Goal: Information Seeking & Learning: Check status

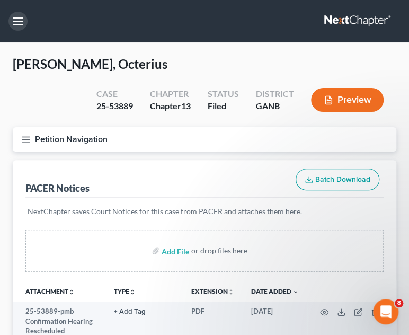
click at [20, 26] on button "button" at bounding box center [17, 21] width 19 height 19
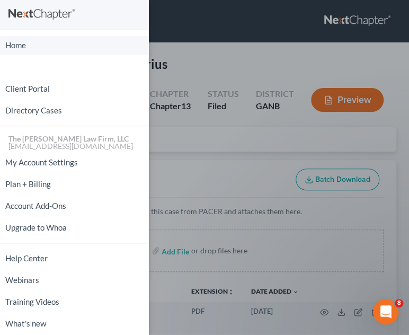
click at [45, 47] on link "Home" at bounding box center [74, 45] width 148 height 19
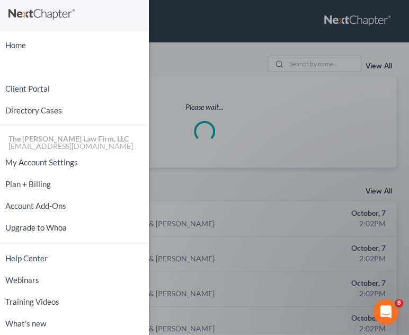
click at [308, 65] on div "Home New Case Client Portal Directory Cases The Craig Black Law Firm, LLC mb@cr…" at bounding box center [204, 167] width 409 height 335
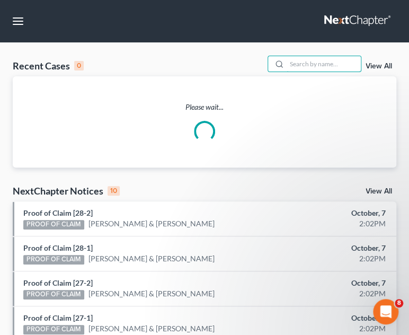
click at [308, 65] on input "search" at bounding box center [324, 63] width 74 height 15
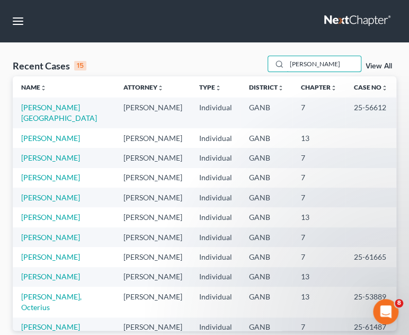
type input "graham"
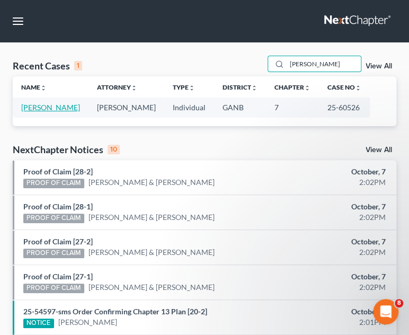
click at [52, 109] on link "[PERSON_NAME]" at bounding box center [50, 107] width 59 height 9
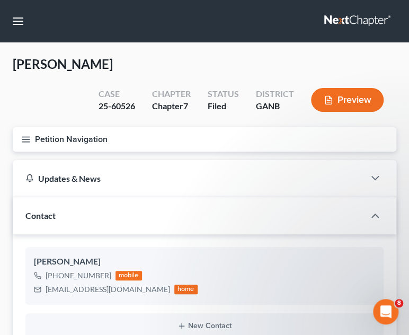
click at [23, 138] on icon "button" at bounding box center [26, 140] width 10 height 10
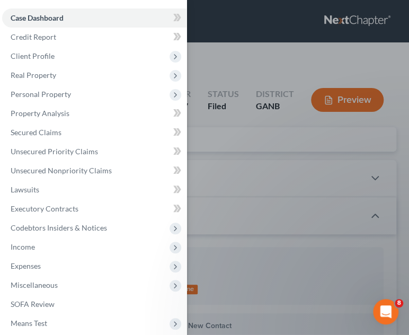
click at [32, 57] on span "Client Profile" at bounding box center [33, 55] width 44 height 9
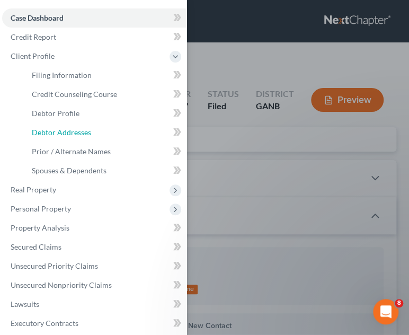
drag, startPoint x: 54, startPoint y: 128, endPoint x: 315, endPoint y: 48, distance: 272.7
click at [55, 128] on span "Debtor Addresses" at bounding box center [61, 132] width 59 height 9
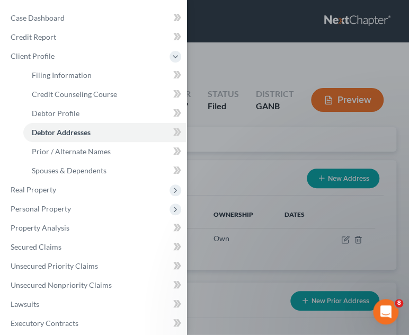
drag, startPoint x: 255, startPoint y: 48, endPoint x: 218, endPoint y: 96, distance: 60.5
click at [255, 48] on div "Case Dashboard Payments Invoices Payments Payments Credit Report Client Profile" at bounding box center [204, 167] width 409 height 335
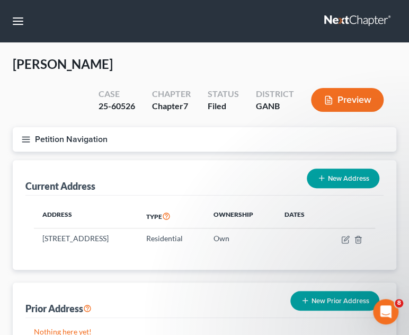
drag, startPoint x: 104, startPoint y: 238, endPoint x: 42, endPoint y: 237, distance: 62.5
click at [42, 237] on td "[STREET_ADDRESS]" at bounding box center [86, 238] width 104 height 20
copy td "3143 Bonnes Drive"
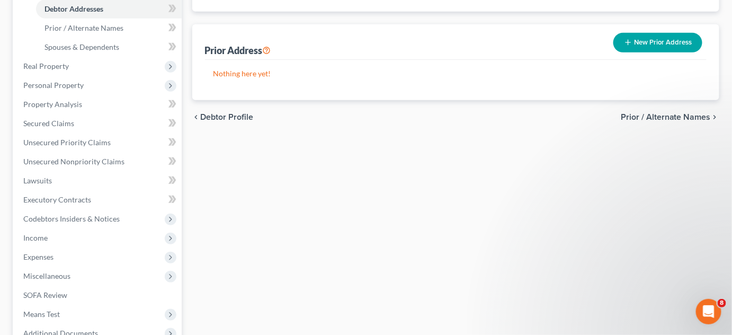
scroll to position [342, 0]
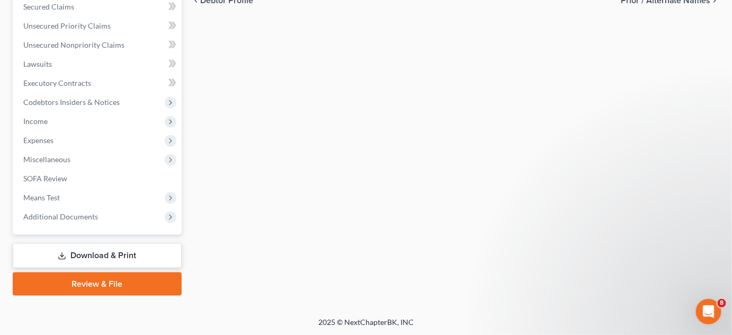
drag, startPoint x: 79, startPoint y: 214, endPoint x: 90, endPoint y: 251, distance: 38.7
click at [79, 214] on span "Additional Documents" at bounding box center [60, 216] width 75 height 9
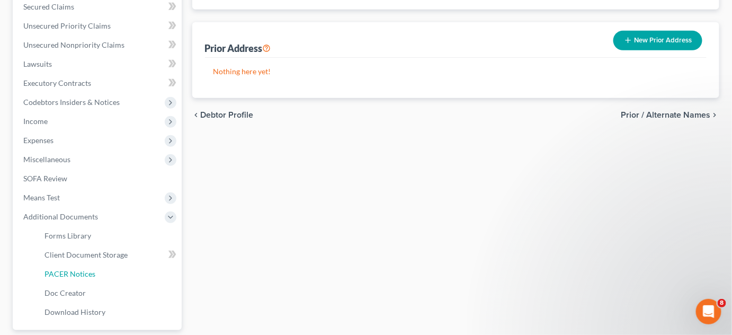
drag, startPoint x: 91, startPoint y: 274, endPoint x: 683, endPoint y: 240, distance: 592.8
click at [91, 273] on span "PACER Notices" at bounding box center [70, 273] width 51 height 9
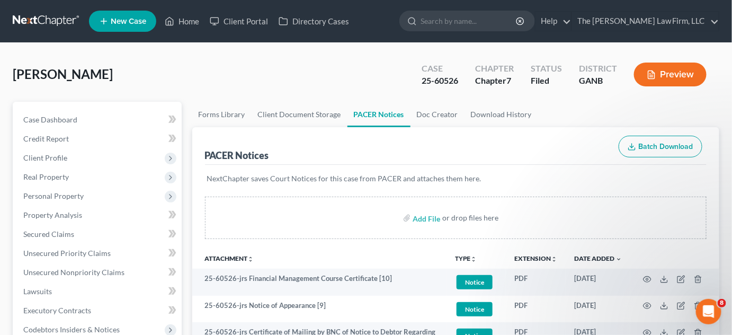
drag, startPoint x: 21, startPoint y: 0, endPoint x: 32, endPoint y: 14, distance: 18.0
click at [21, 1] on nav "Home New Case Client Portal Directory Cases The Craig Black Law Firm, LLC mb@cr…" at bounding box center [366, 21] width 732 height 42
click at [38, 20] on link at bounding box center [47, 21] width 68 height 19
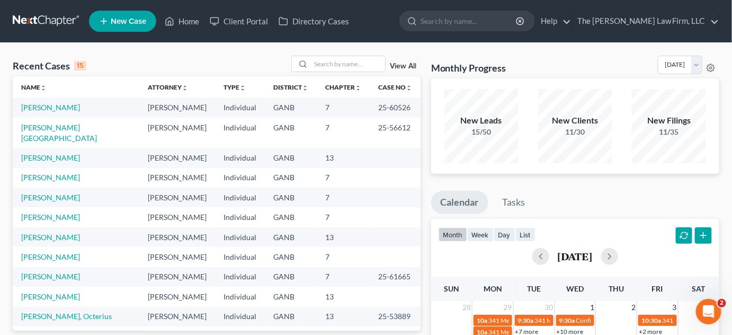
click at [411, 67] on link "View All" at bounding box center [403, 66] width 26 height 7
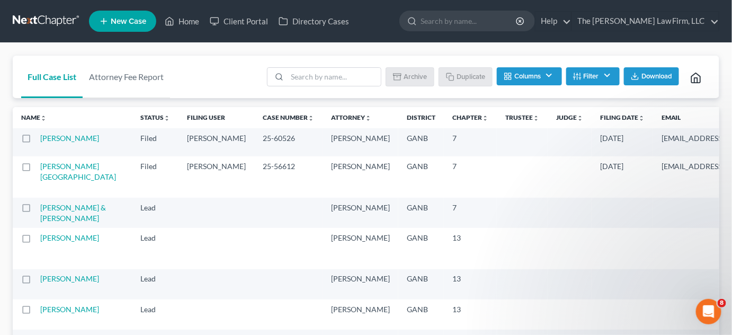
click at [638, 116] on icon "unfold_more" at bounding box center [641, 118] width 6 height 6
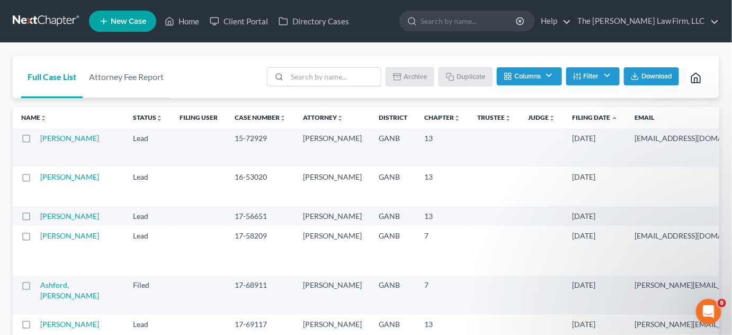
drag, startPoint x: 332, startPoint y: 75, endPoint x: 352, endPoint y: 52, distance: 30.8
click at [348, 56] on div "Batch Download Archive Un-archive Duplicate Columns Attorney Case Number Area O…" at bounding box center [486, 77] width 450 height 42
type input "[PERSON_NAME]"
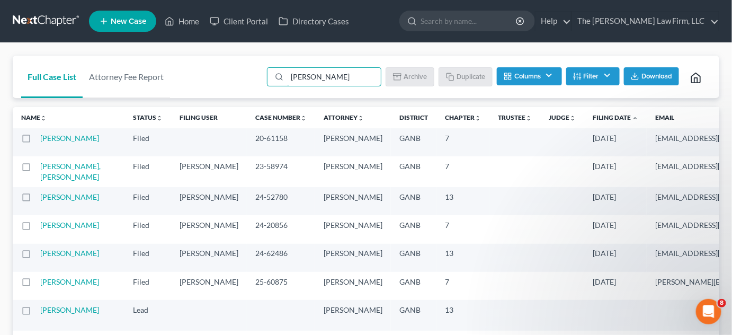
click at [51, 143] on link "[PERSON_NAME]" at bounding box center [69, 138] width 59 height 9
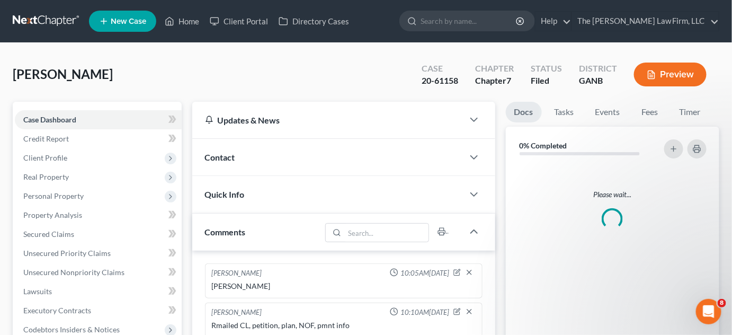
scroll to position [321, 0]
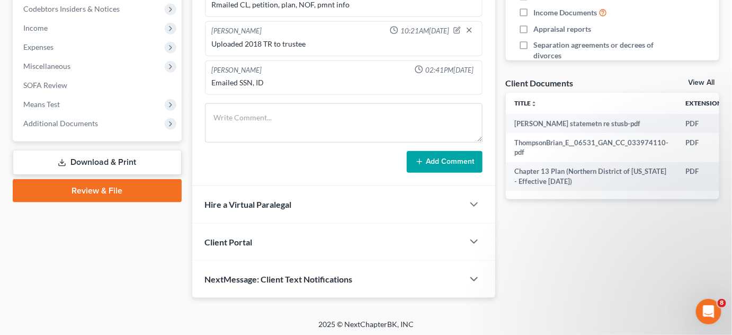
click at [56, 123] on span "Additional Documents" at bounding box center [60, 123] width 75 height 9
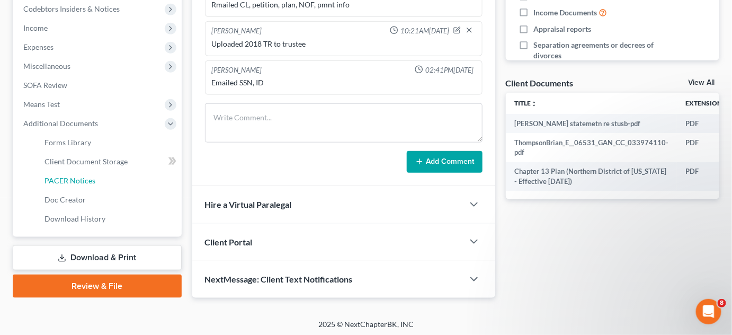
click at [73, 180] on span "PACER Notices" at bounding box center [70, 180] width 51 height 9
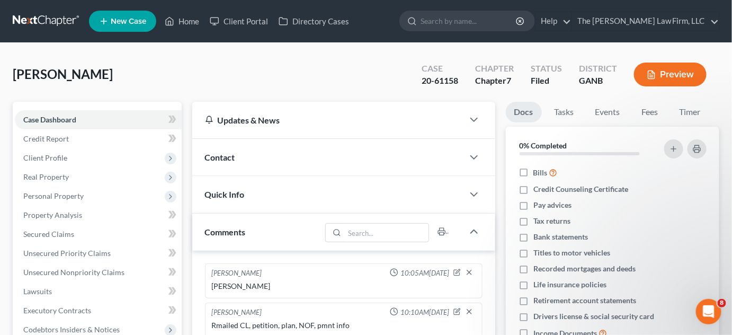
scroll to position [321, 0]
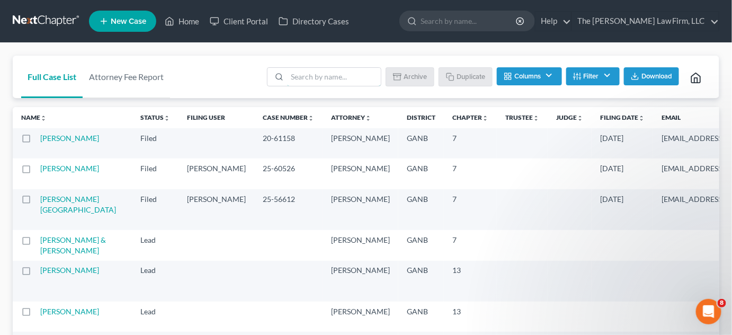
click at [335, 70] on input "search" at bounding box center [334, 77] width 94 height 18
type input "[PERSON_NAME]"
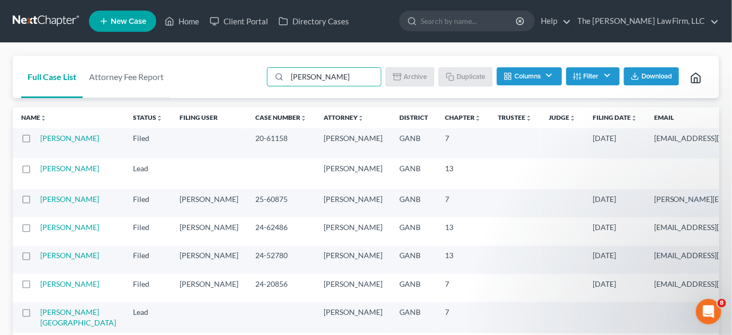
click at [57, 203] on link "[PERSON_NAME]" at bounding box center [69, 198] width 59 height 9
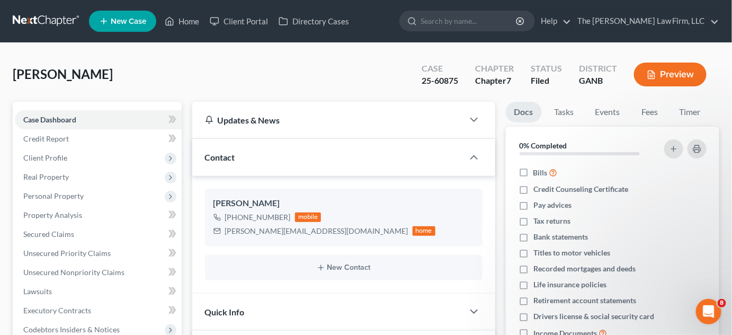
scroll to position [321, 0]
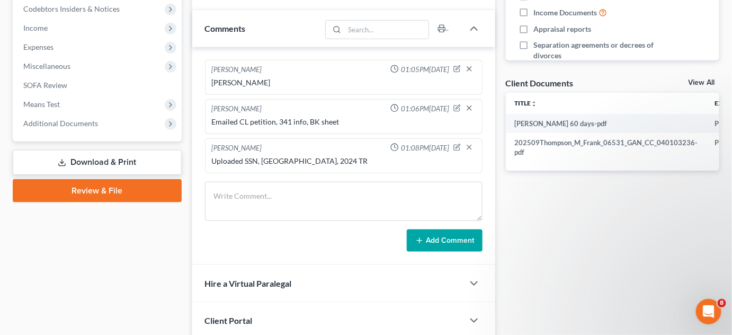
click at [35, 125] on span "Additional Documents" at bounding box center [60, 123] width 75 height 9
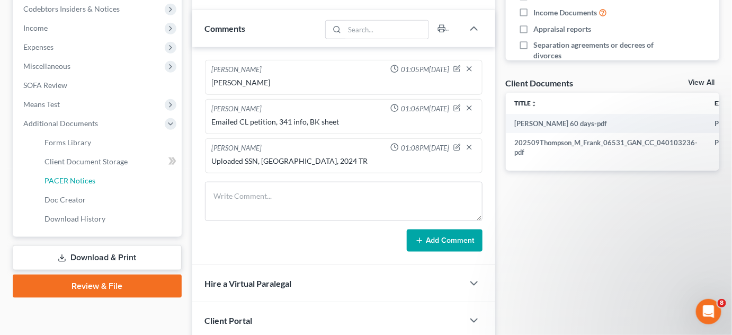
click at [79, 176] on span "PACER Notices" at bounding box center [70, 180] width 51 height 9
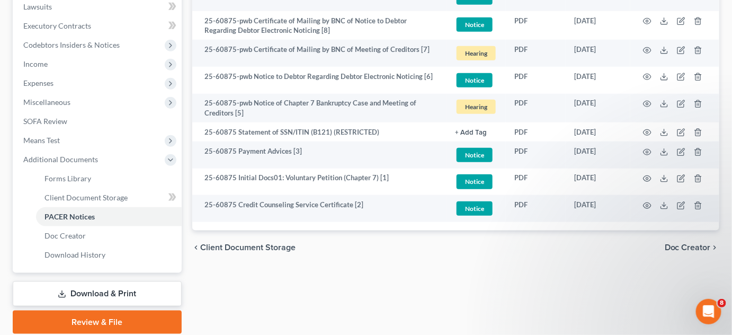
scroll to position [323, 0]
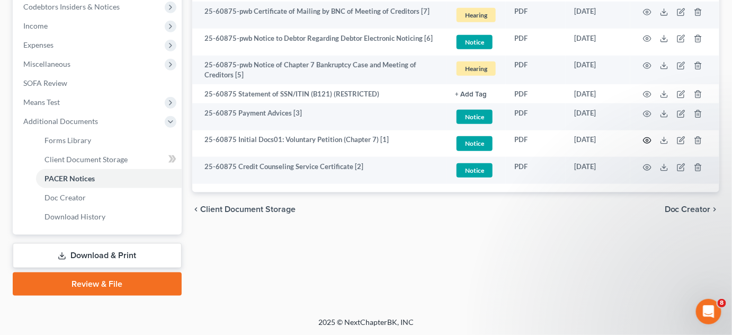
click at [647, 140] on circle "button" at bounding box center [647, 140] width 2 height 2
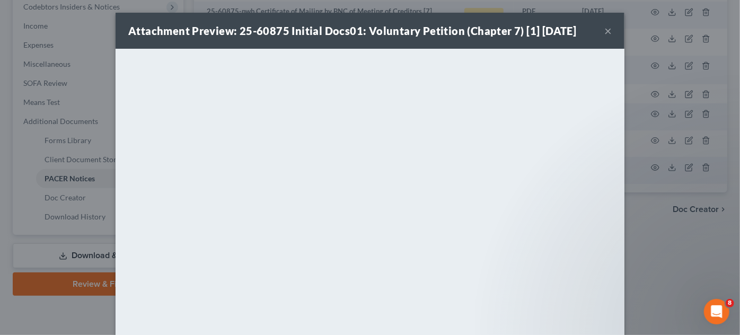
click at [676, 252] on div "Attachment Preview: 25-60875 Initial Docs01: Voluntary Petition (Chapter 7) [1]…" at bounding box center [370, 167] width 740 height 335
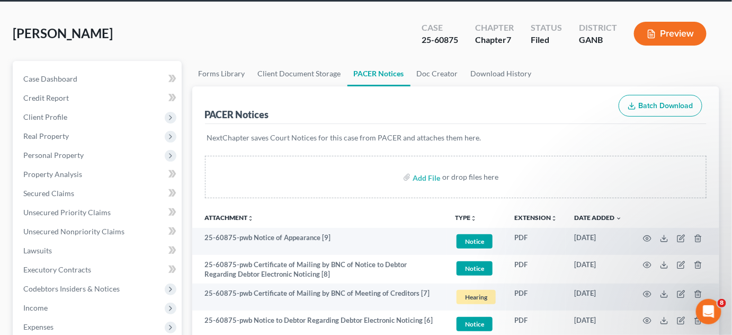
scroll to position [0, 0]
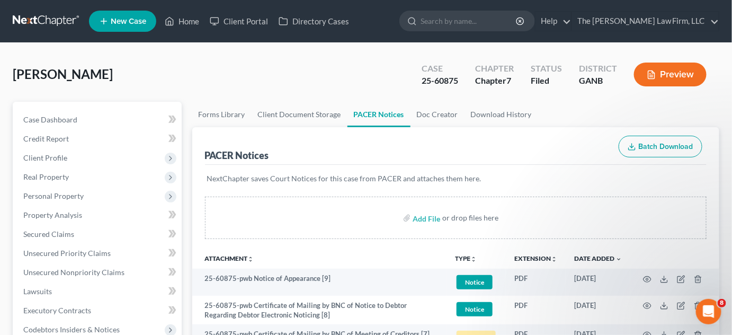
drag, startPoint x: 507, startPoint y: 22, endPoint x: 510, endPoint y: 17, distance: 5.5
click at [509, 19] on input "search" at bounding box center [469, 21] width 97 height 20
type input "[PERSON_NAME]"
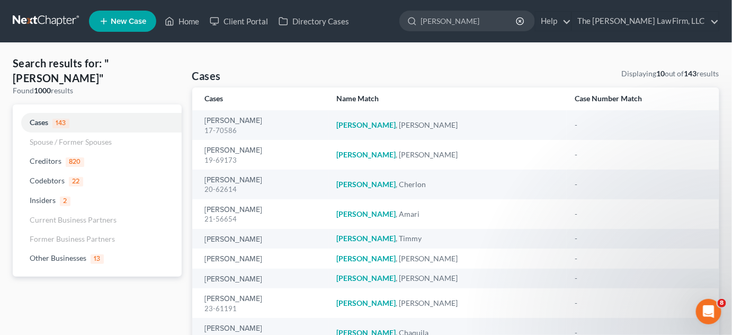
click at [52, 23] on link at bounding box center [47, 21] width 68 height 19
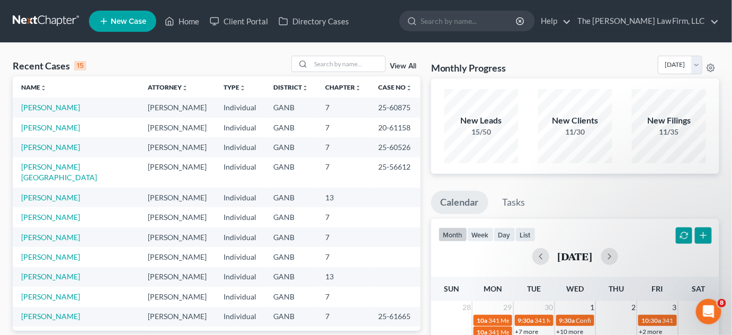
drag, startPoint x: 341, startPoint y: 75, endPoint x: 338, endPoint y: 66, distance: 9.6
click at [341, 73] on div "Recent Cases 15 View All" at bounding box center [217, 66] width 408 height 21
click at [338, 66] on input "search" at bounding box center [348, 63] width 74 height 15
type input "[PERSON_NAME]"
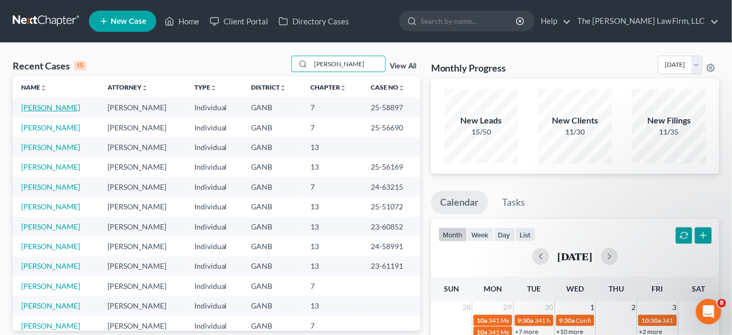
click at [49, 108] on link "Jones, Deborah" at bounding box center [50, 107] width 59 height 9
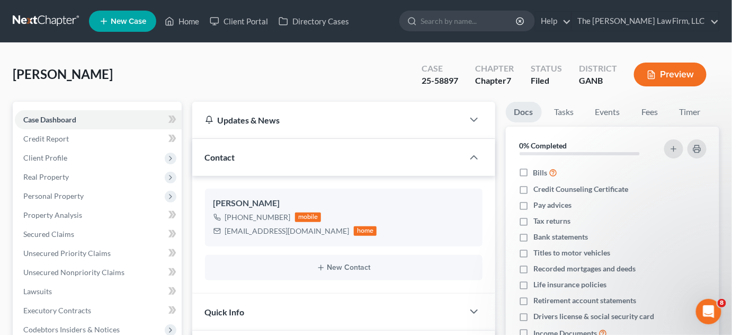
scroll to position [241, 0]
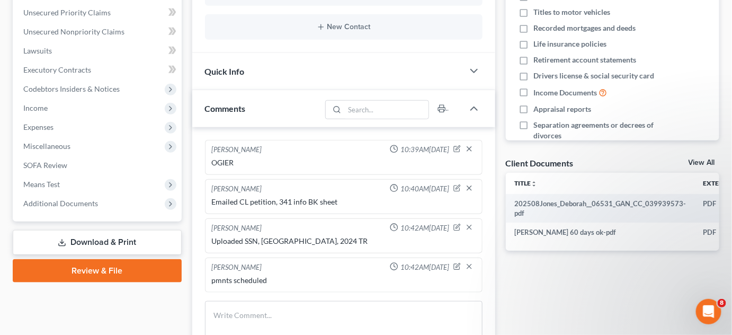
click at [79, 206] on span "Additional Documents" at bounding box center [60, 203] width 75 height 9
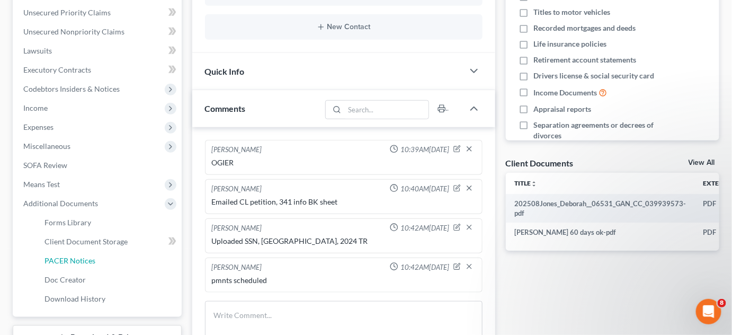
click at [62, 259] on span "PACER Notices" at bounding box center [70, 260] width 51 height 9
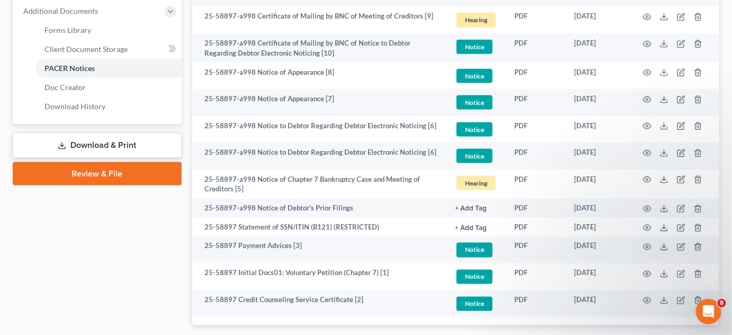
scroll to position [487, 0]
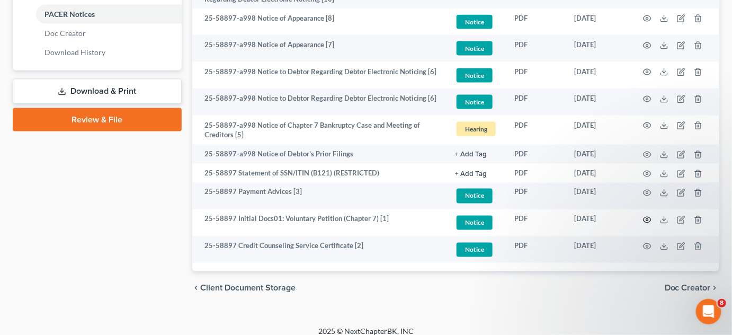
click at [648, 219] on circle "button" at bounding box center [647, 220] width 2 height 2
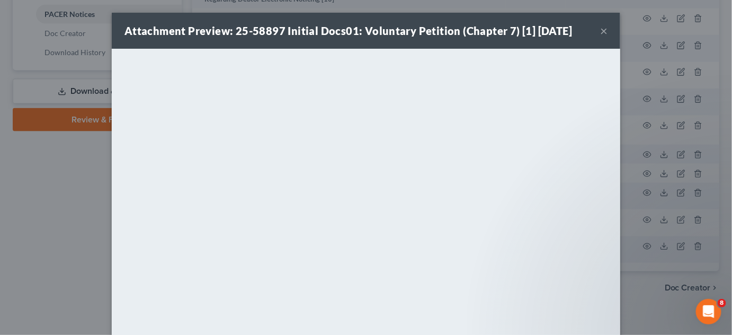
scroll to position [475, 0]
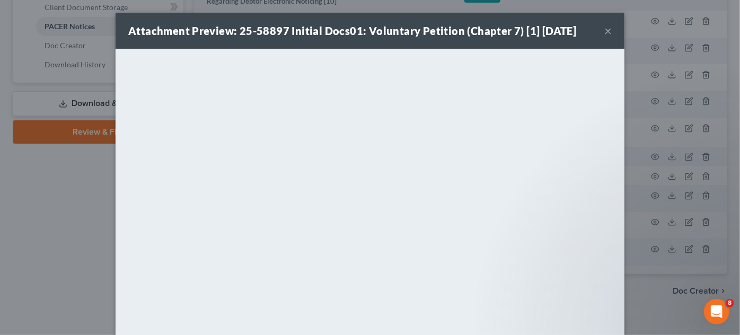
click at [60, 214] on div "Attachment Preview: 25-58897 Initial Docs01: Voluntary Petition (Chapter 7) [1]…" at bounding box center [370, 167] width 740 height 335
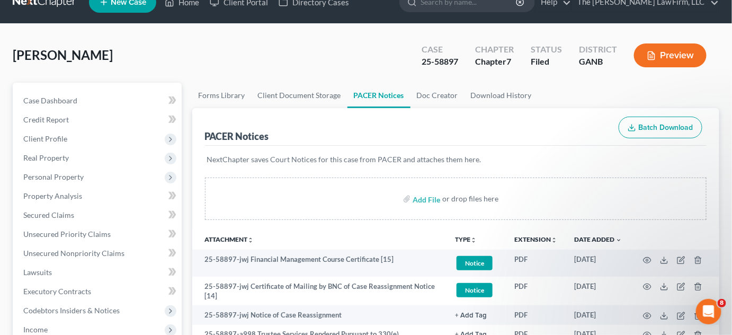
scroll to position [0, 0]
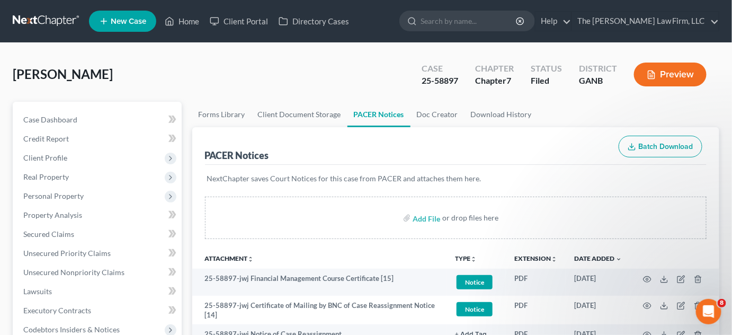
drag, startPoint x: 486, startPoint y: 14, endPoint x: 493, endPoint y: 1, distance: 14.2
click at [491, 6] on nav "Home New Case Client Portal Directory Cases The Craig Black Law Firm, LLC mb@cr…" at bounding box center [366, 21] width 732 height 42
type input "barrett"
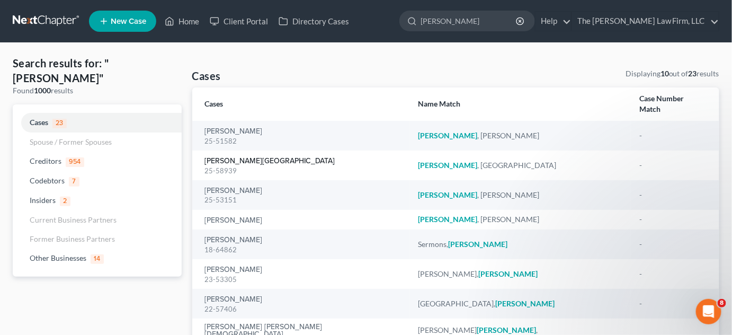
click at [225, 157] on link "Barrett, Jordan" at bounding box center [270, 160] width 130 height 7
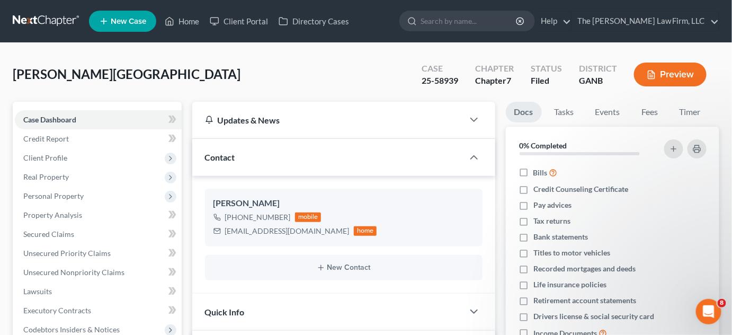
scroll to position [378, 0]
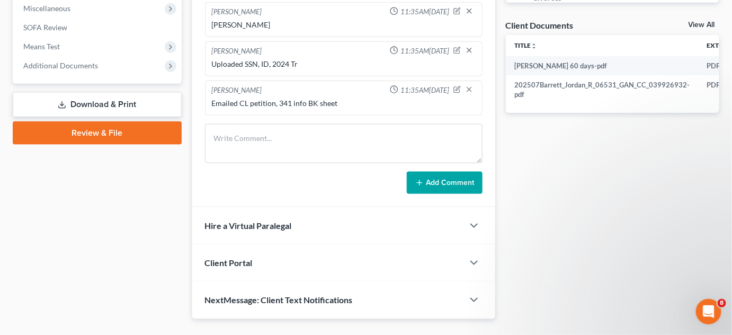
drag, startPoint x: 66, startPoint y: 67, endPoint x: 102, endPoint y: 96, distance: 46.0
click at [66, 68] on span "Additional Documents" at bounding box center [60, 65] width 75 height 9
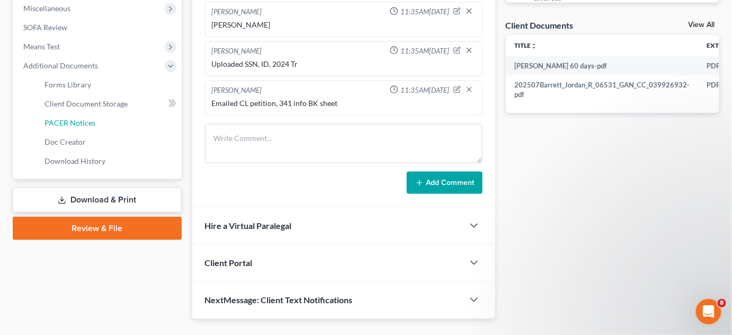
drag, startPoint x: 71, startPoint y: 121, endPoint x: 175, endPoint y: 138, distance: 105.7
click at [72, 121] on span "PACER Notices" at bounding box center [70, 122] width 51 height 9
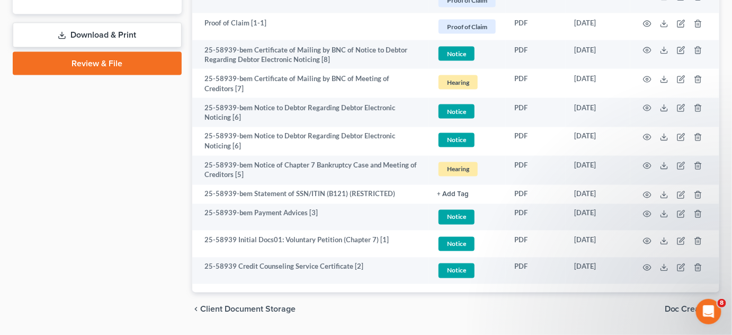
scroll to position [574, 0]
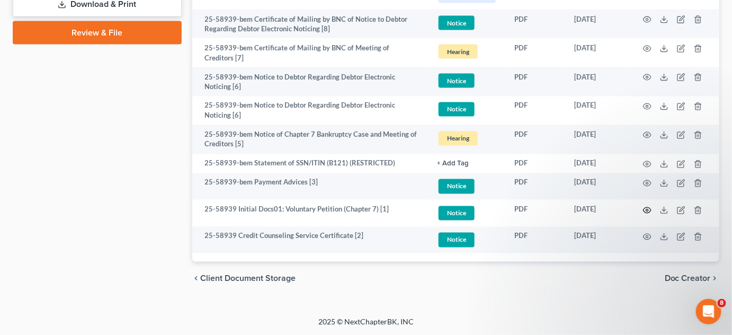
click at [649, 210] on icon "button" at bounding box center [647, 210] width 8 height 8
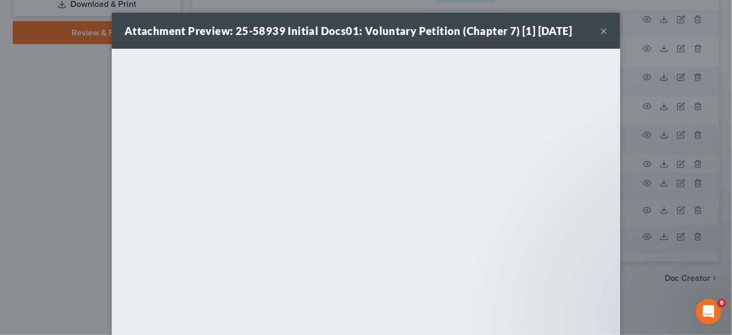
scroll to position [572, 0]
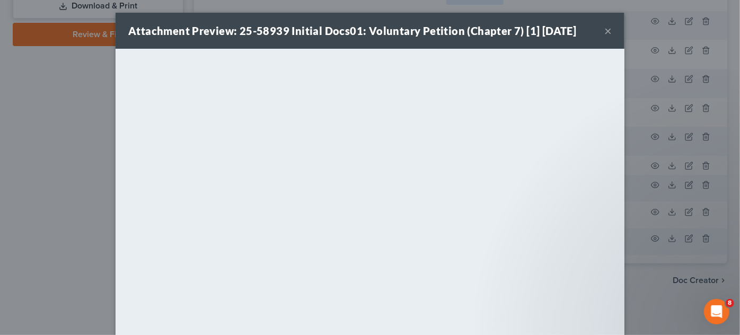
drag, startPoint x: 69, startPoint y: 255, endPoint x: 63, endPoint y: 247, distance: 10.2
click at [66, 251] on div "Attachment Preview: 25-58939 Initial Docs01: Voluntary Petition (Chapter 7) [1]…" at bounding box center [370, 167] width 740 height 335
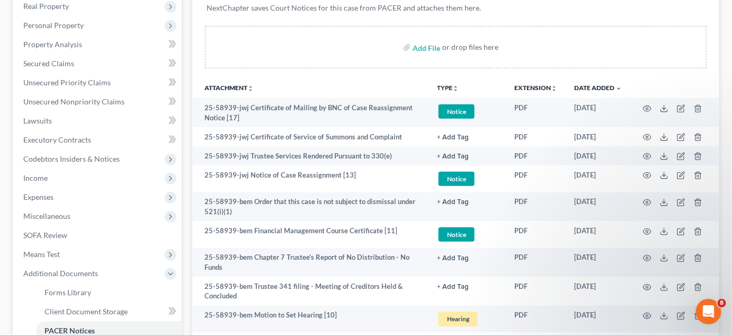
scroll to position [0, 0]
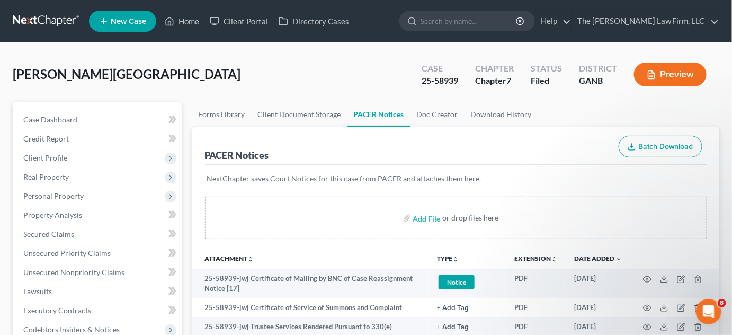
drag, startPoint x: 526, startPoint y: 21, endPoint x: 526, endPoint y: 14, distance: 6.9
click at [518, 17] on input "search" at bounding box center [469, 21] width 97 height 20
type input "radford"
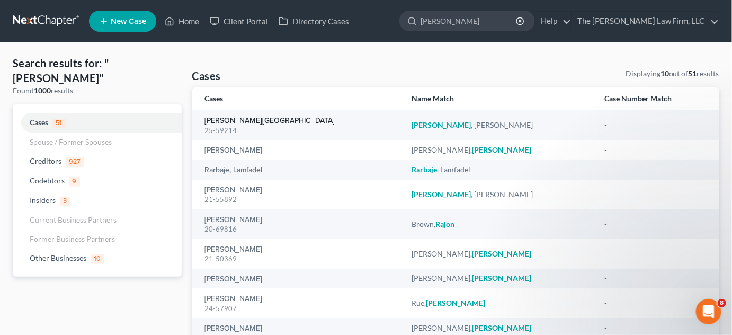
click at [219, 122] on link "Radford, Shalonda" at bounding box center [270, 120] width 130 height 7
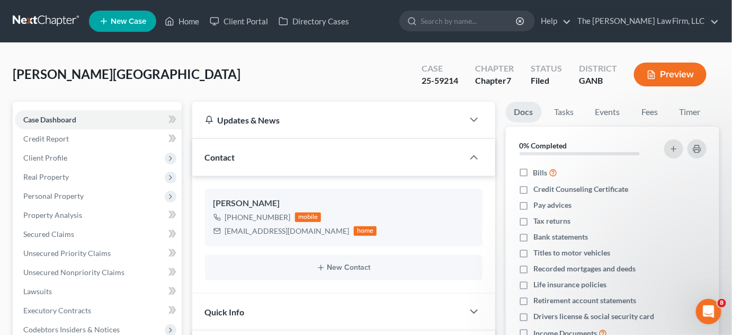
scroll to position [308, 0]
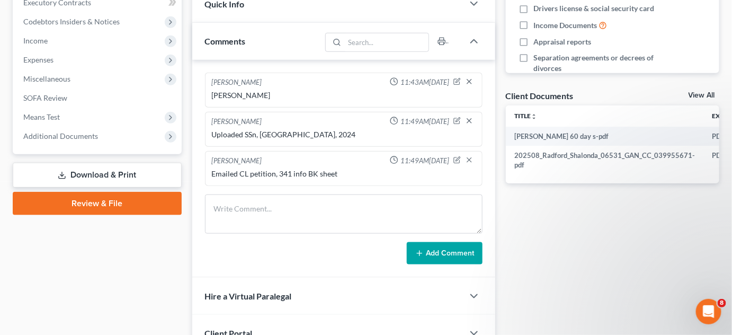
click at [59, 139] on span "Additional Documents" at bounding box center [60, 135] width 75 height 9
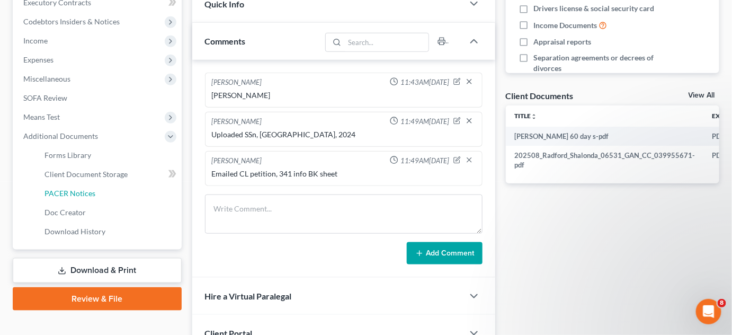
click at [62, 194] on span "PACER Notices" at bounding box center [70, 193] width 51 height 9
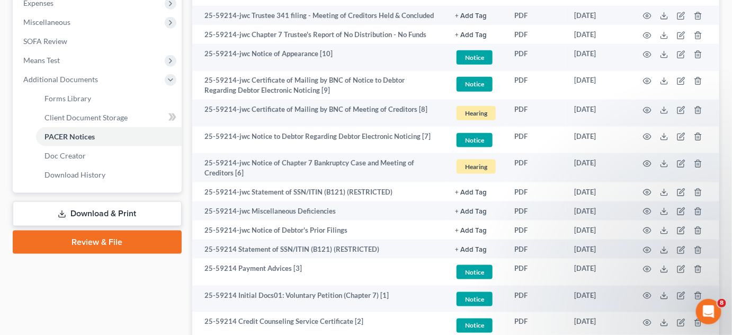
scroll to position [440, 0]
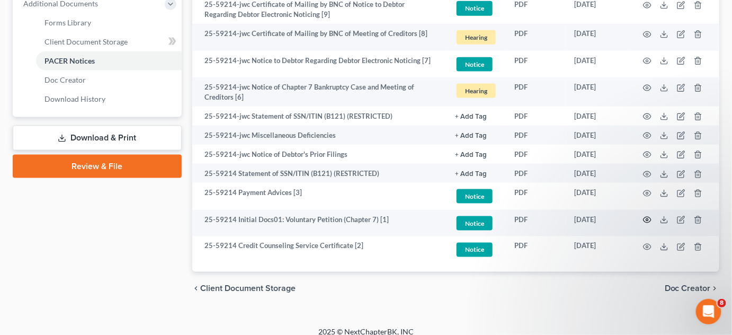
click at [650, 216] on icon "button" at bounding box center [647, 220] width 8 height 8
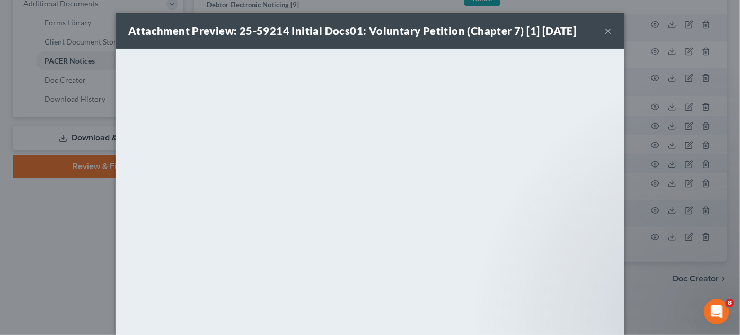
drag, startPoint x: 62, startPoint y: 258, endPoint x: 75, endPoint y: 240, distance: 22.0
click at [70, 245] on div "Attachment Preview: 25-59214 Initial Docs01: Voluntary Petition (Chapter 7) [1]…" at bounding box center [370, 167] width 740 height 335
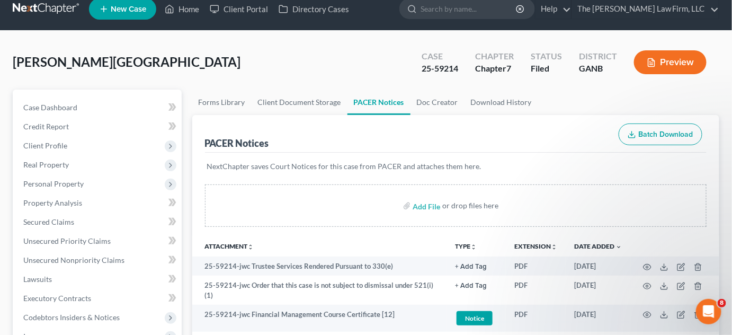
scroll to position [0, 0]
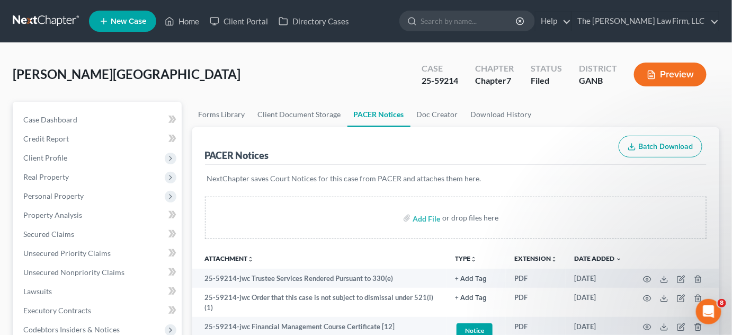
click at [34, 16] on link at bounding box center [47, 21] width 68 height 19
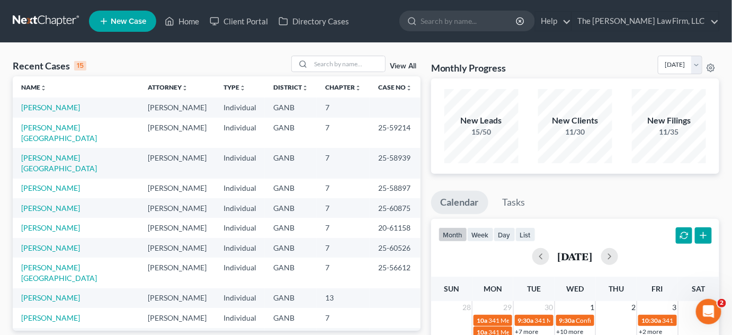
click at [404, 66] on link "View All" at bounding box center [403, 66] width 26 height 7
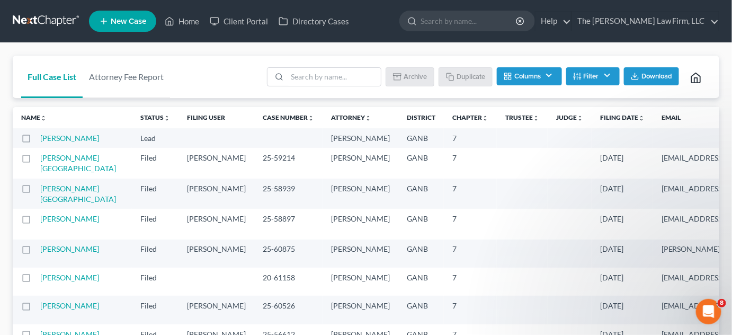
click at [600, 113] on link "Filing Date unfold_more expand_more expand_less" at bounding box center [622, 117] width 45 height 8
click at [600, 113] on link "Filing Date unfold_more expand_more expand_less" at bounding box center [623, 117] width 46 height 8
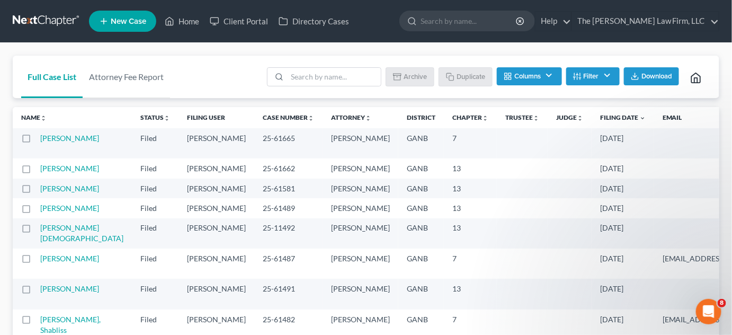
scroll to position [80, 0]
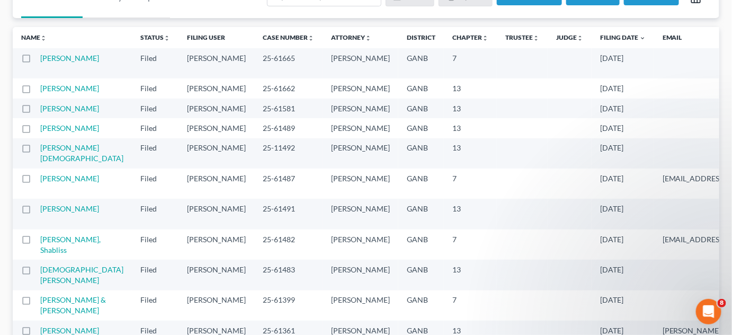
click at [52, 60] on link "[PERSON_NAME]" at bounding box center [69, 58] width 59 height 9
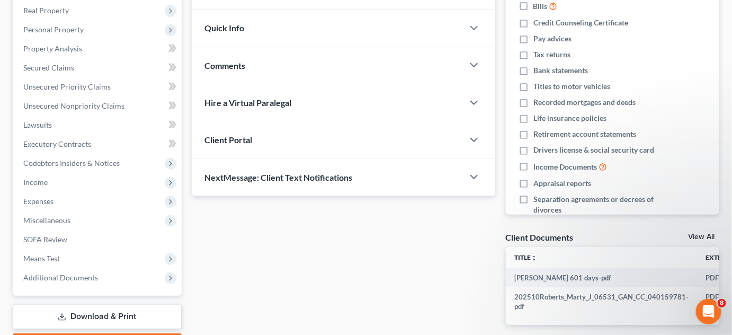
scroll to position [227, 0]
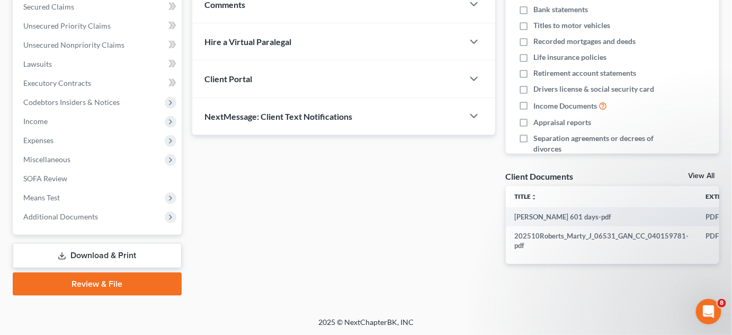
click at [72, 219] on span "Additional Documents" at bounding box center [60, 216] width 75 height 9
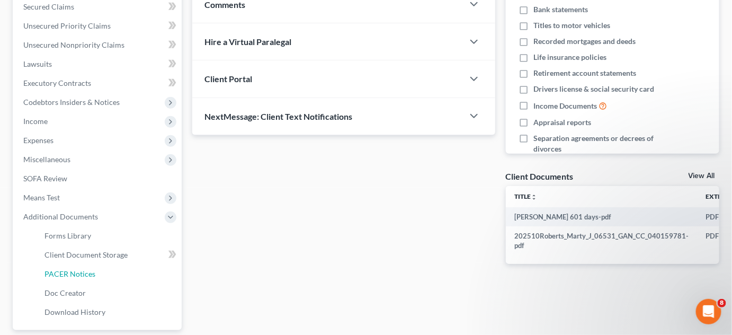
click at [74, 273] on span "PACER Notices" at bounding box center [70, 273] width 51 height 9
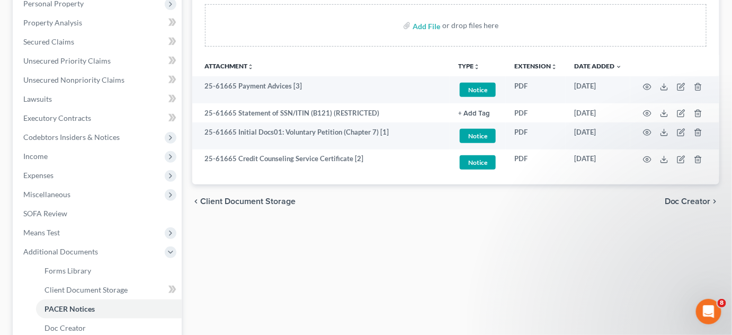
scroll to position [162, 0]
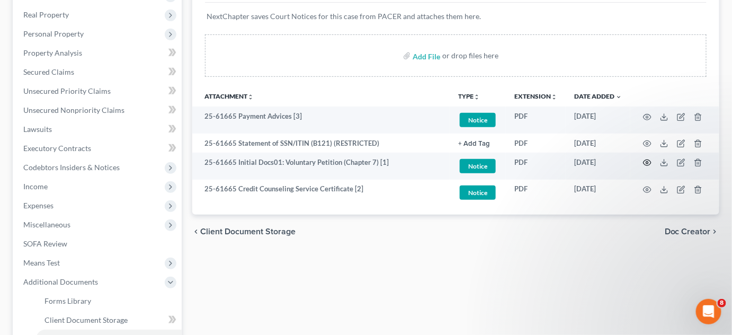
click at [647, 162] on circle "button" at bounding box center [647, 163] width 2 height 2
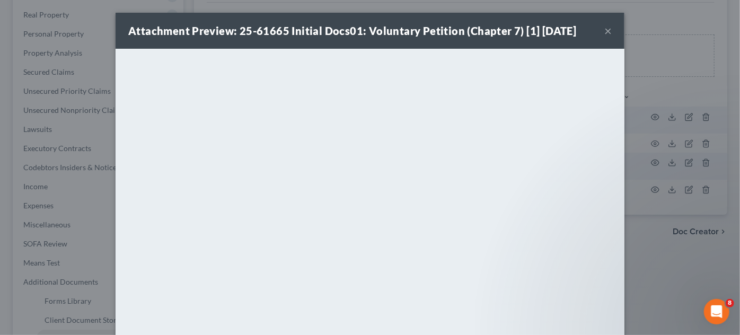
drag, startPoint x: 662, startPoint y: 87, endPoint x: 665, endPoint y: 78, distance: 9.6
click at [662, 87] on div "Attachment Preview: 25-61665 Initial Docs01: Voluntary Petition (Chapter 7) [1]…" at bounding box center [370, 167] width 740 height 335
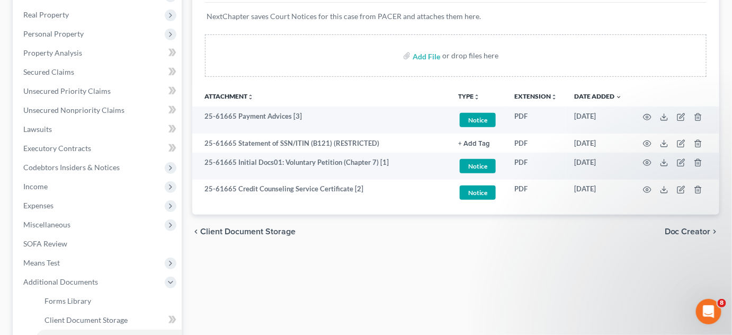
click at [650, 24] on div "NextChapter saves Court Notices for this case from PACER and attaches them here." at bounding box center [456, 23] width 502 height 40
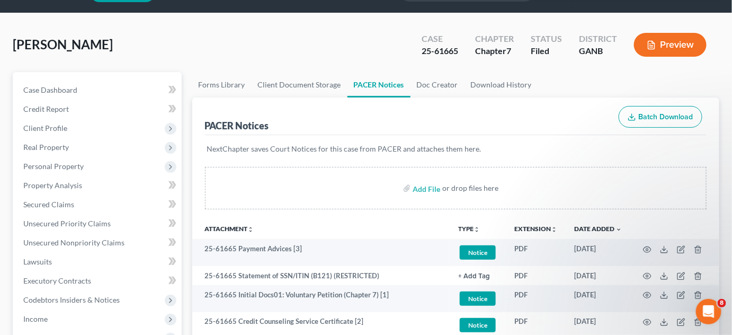
scroll to position [0, 0]
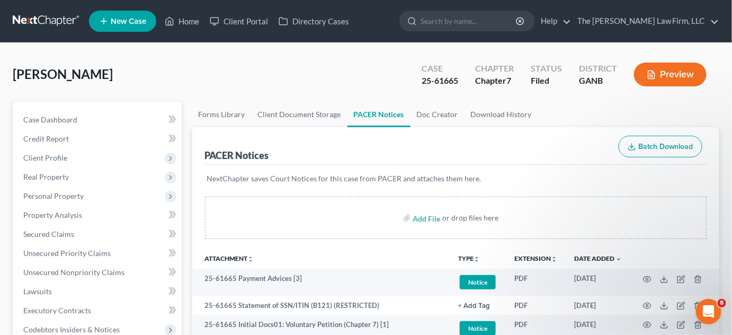
drag, startPoint x: 510, startPoint y: 20, endPoint x: 544, endPoint y: 7, distance: 36.9
click at [530, 9] on ul "New Case Home Client Portal Directory Cases - No Result - See all results Or Pr…" at bounding box center [404, 21] width 630 height 28
type input "conchet"
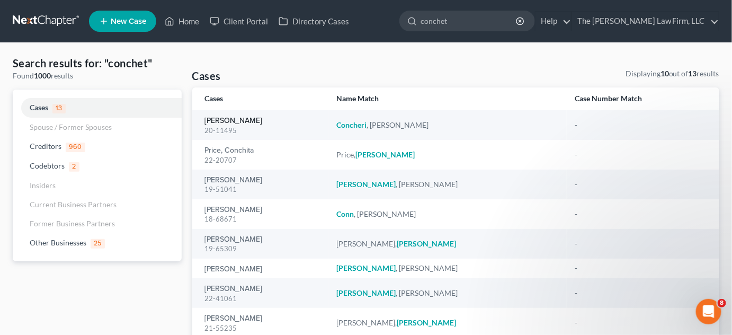
click at [240, 122] on link "Concheri, Scott" at bounding box center [234, 120] width 58 height 7
select select "4"
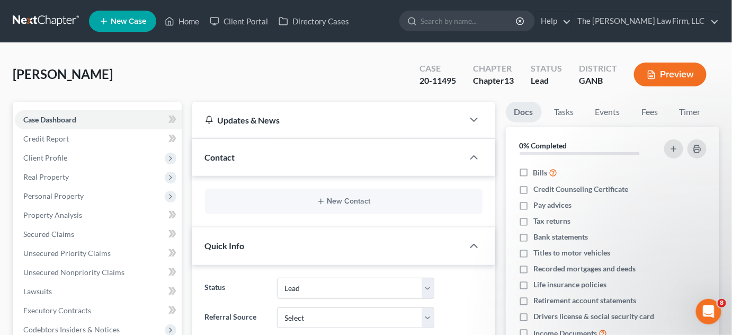
scroll to position [241, 0]
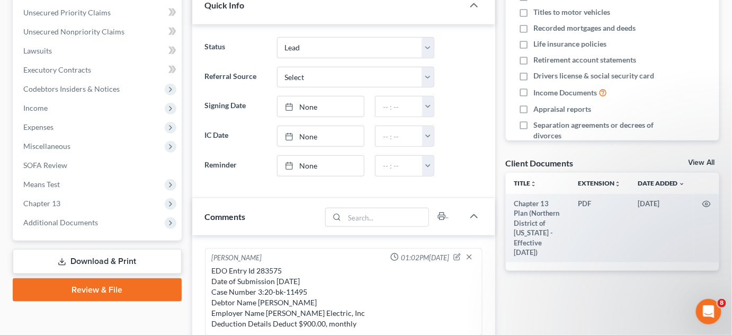
click at [48, 224] on span "Additional Documents" at bounding box center [60, 222] width 75 height 9
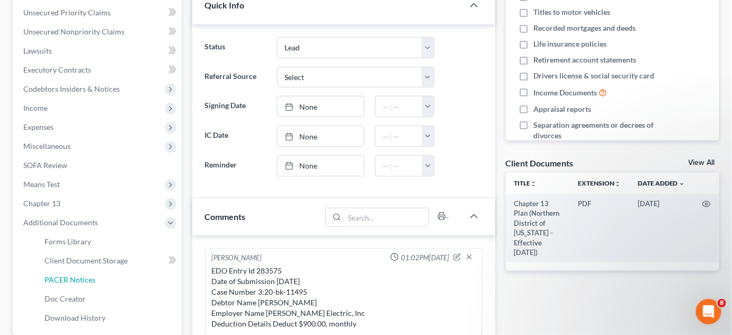
click at [51, 280] on span "PACER Notices" at bounding box center [70, 279] width 51 height 9
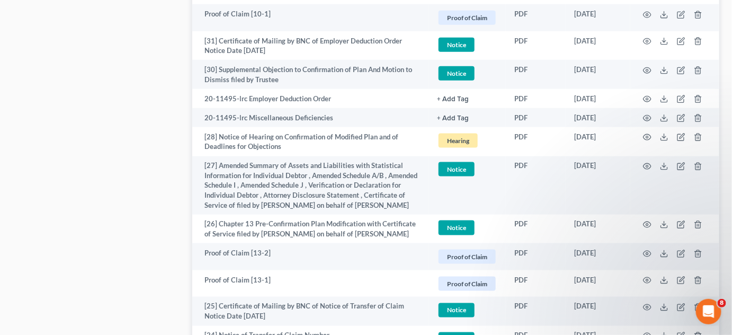
scroll to position [1634, 0]
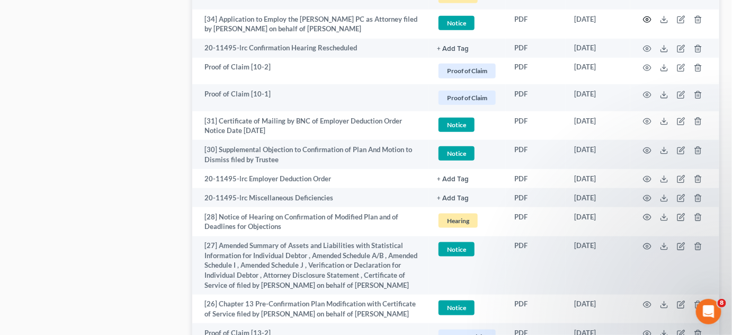
click at [644, 23] on icon "button" at bounding box center [648, 20] width 8 height 6
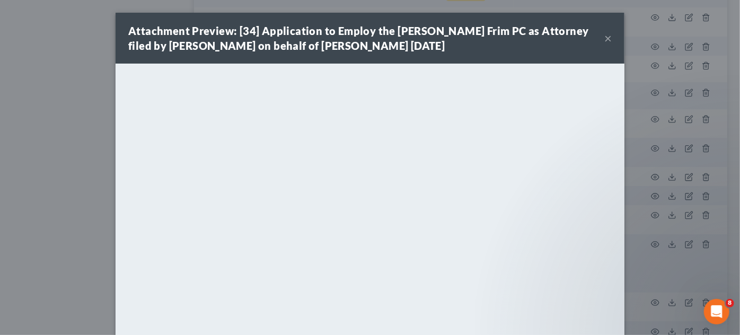
click at [63, 88] on div "Attachment Preview: [34] Application to Employ the Linley Jones Frim PC as Atto…" at bounding box center [370, 167] width 740 height 335
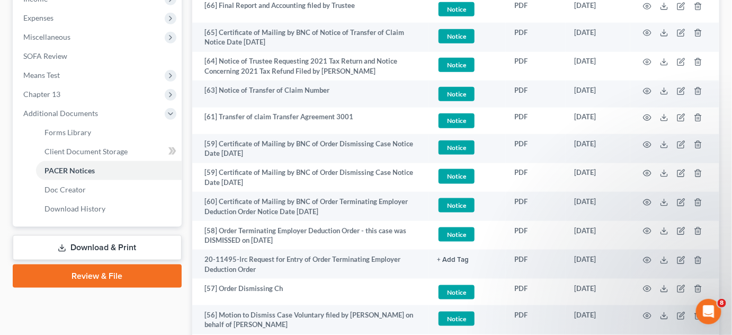
scroll to position [0, 0]
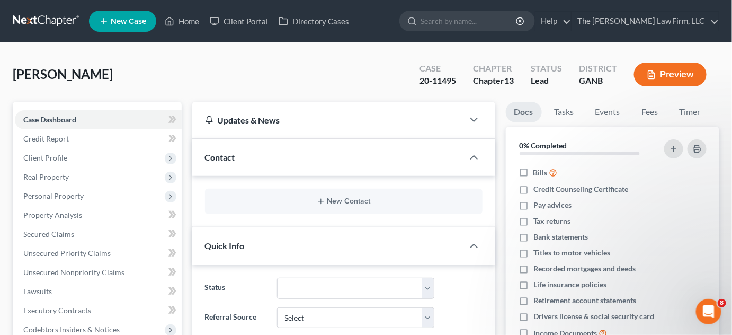
click at [470, 16] on input "search" at bounding box center [469, 21] width 97 height 20
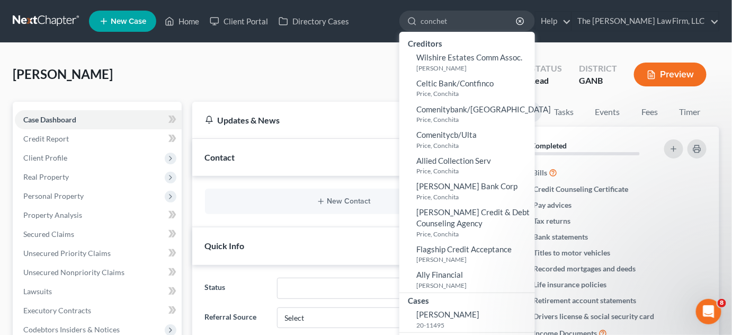
type input "conche"
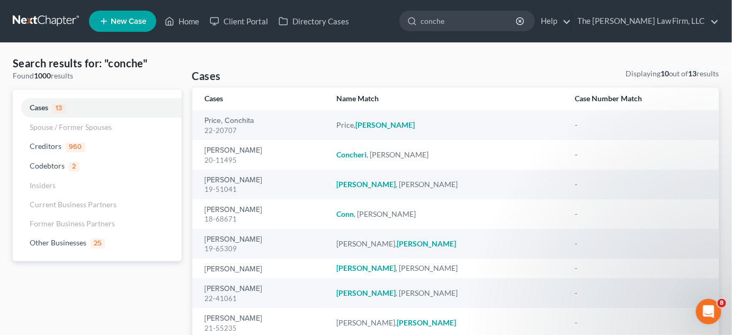
drag, startPoint x: 478, startPoint y: 28, endPoint x: 425, endPoint y: 32, distance: 53.7
click at [425, 32] on ul "New Case Home Client Portal Directory Cases conche - No Result - Creditors Celt…" at bounding box center [404, 21] width 630 height 28
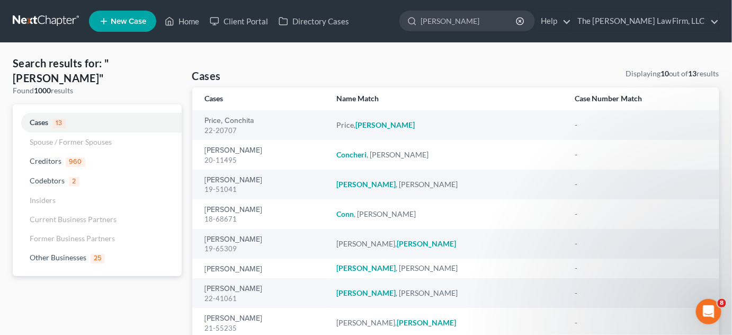
type input "perkins"
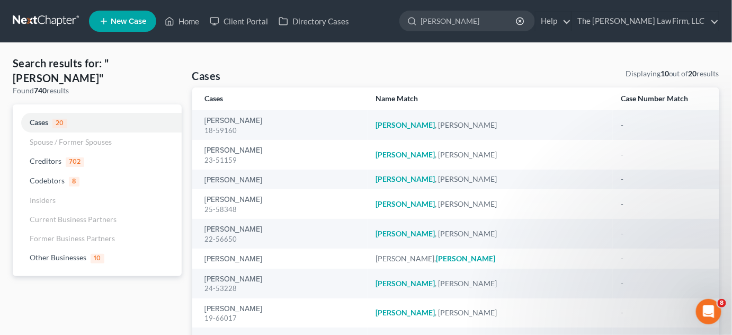
click at [223, 126] on div "18-59160" at bounding box center [282, 131] width 154 height 10
click at [226, 149] on link "Perkins, Leonard" at bounding box center [234, 150] width 58 height 7
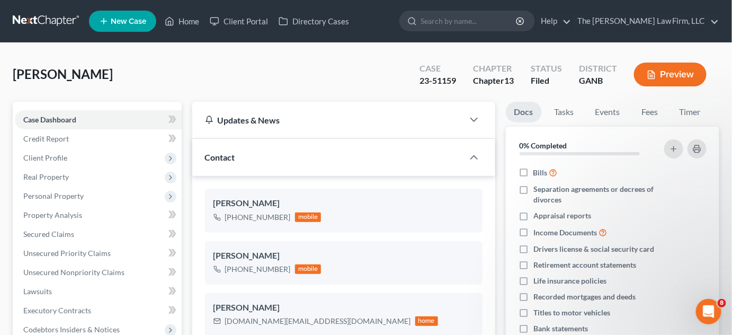
scroll to position [301, 0]
drag, startPoint x: 492, startPoint y: 42, endPoint x: 352, endPoint y: 8, distance: 143.3
click at [492, 41] on nav "Home New Case Client Portal Directory Cases The Craig Black Law Firm, LLC mb@cr…" at bounding box center [366, 21] width 732 height 42
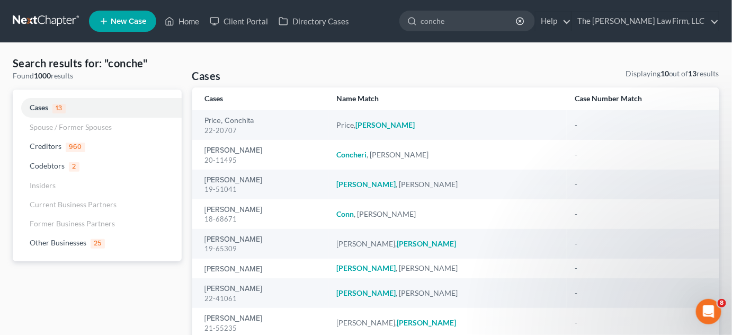
drag, startPoint x: 498, startPoint y: 22, endPoint x: 381, endPoint y: 34, distance: 117.2
click at [381, 34] on ul "New Case Home Client Portal Directory Cases - No Result - See all results Or Pr…" at bounding box center [404, 21] width 630 height 28
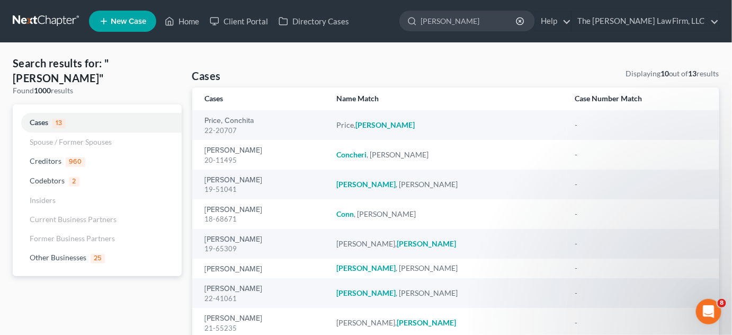
type input "perkins"
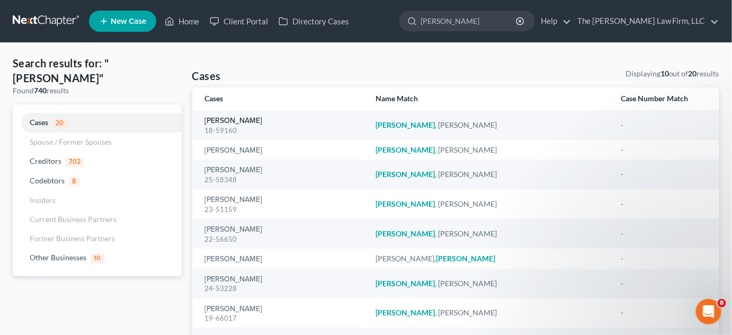
click at [234, 120] on link "Perkins, Leonard" at bounding box center [234, 120] width 58 height 7
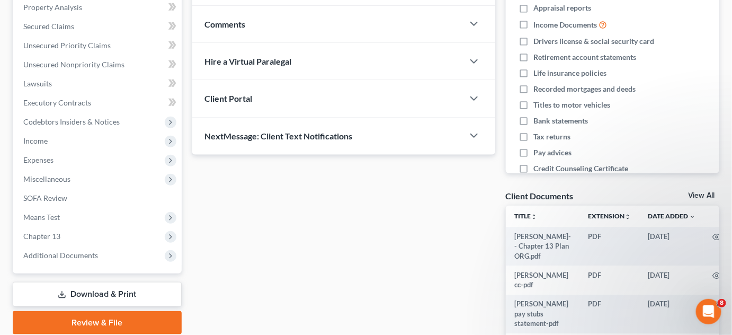
scroll to position [241, 0]
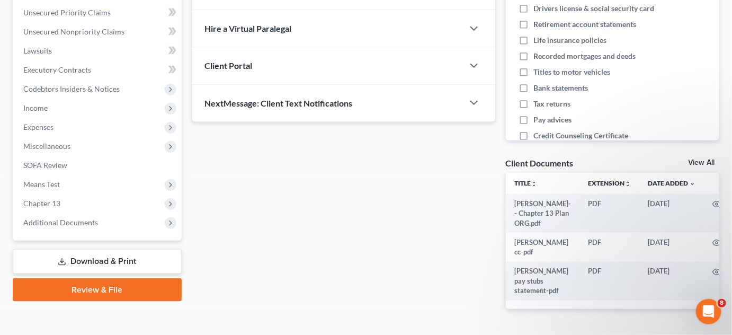
click at [78, 221] on span "Additional Documents" at bounding box center [60, 222] width 75 height 9
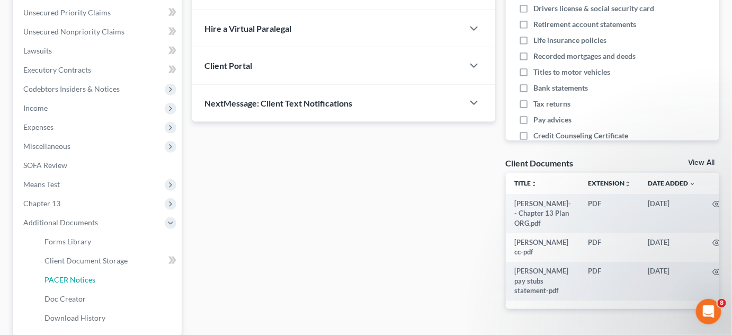
click at [66, 276] on span "PACER Notices" at bounding box center [70, 279] width 51 height 9
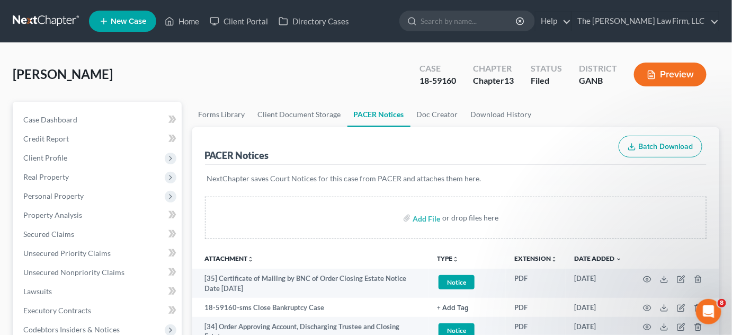
click at [457, 19] on input "search" at bounding box center [469, 21] width 97 height 20
type input "perkins"
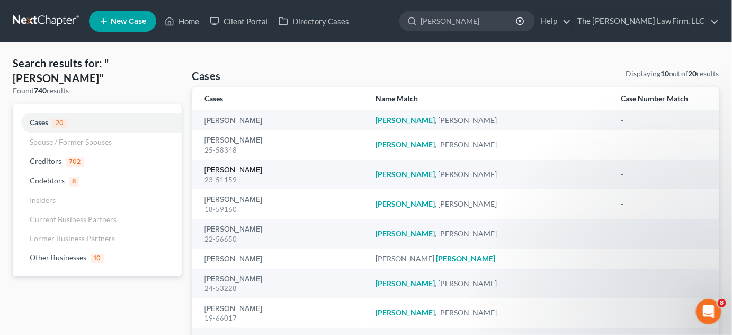
click at [232, 173] on link "Perkins, Leonard" at bounding box center [234, 169] width 58 height 7
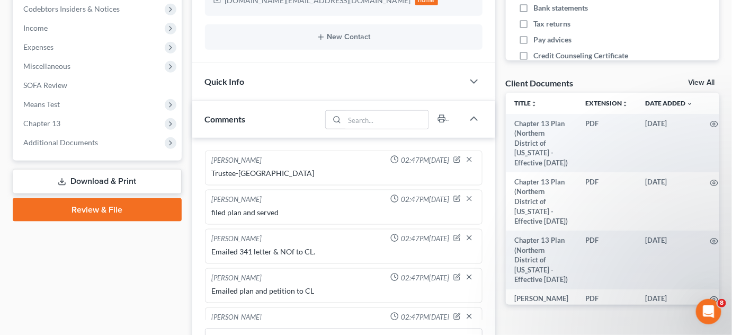
scroll to position [301, 0]
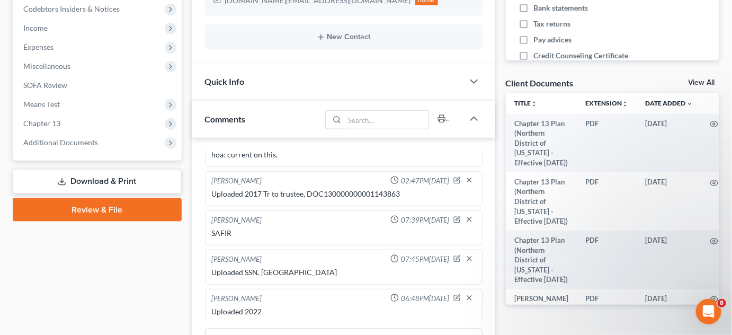
click at [130, 146] on span "Additional Documents" at bounding box center [98, 142] width 167 height 19
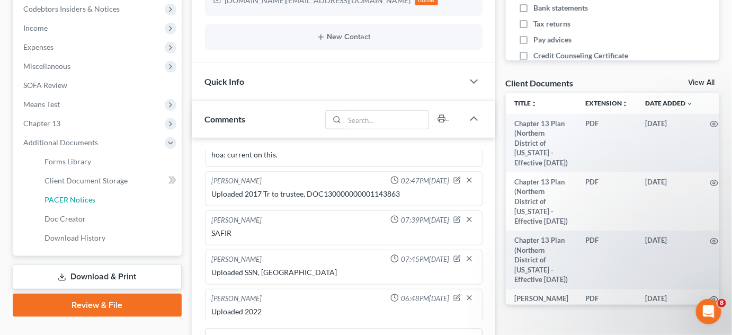
drag, startPoint x: 90, startPoint y: 199, endPoint x: 615, endPoint y: 191, distance: 525.1
click at [91, 199] on span "PACER Notices" at bounding box center [70, 199] width 51 height 9
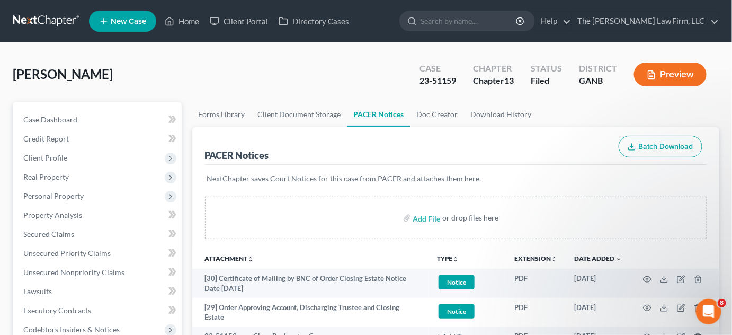
click at [505, 21] on input "search" at bounding box center [469, 21] width 97 height 20
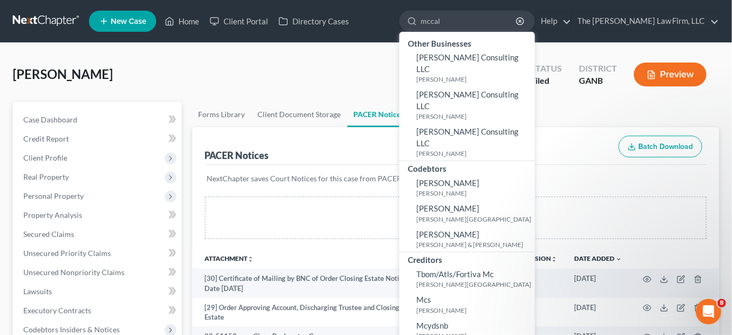
type input "mccall"
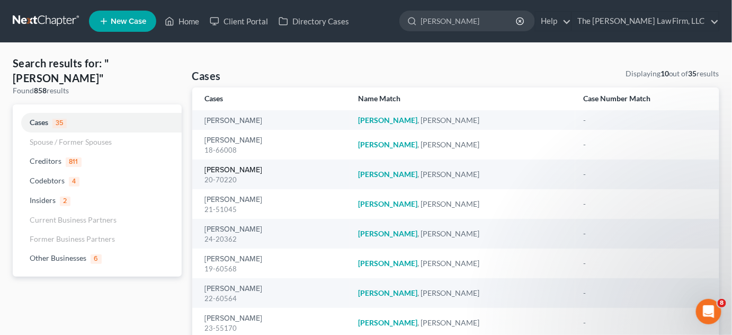
click at [233, 171] on link "McCall, Sharon" at bounding box center [234, 169] width 58 height 7
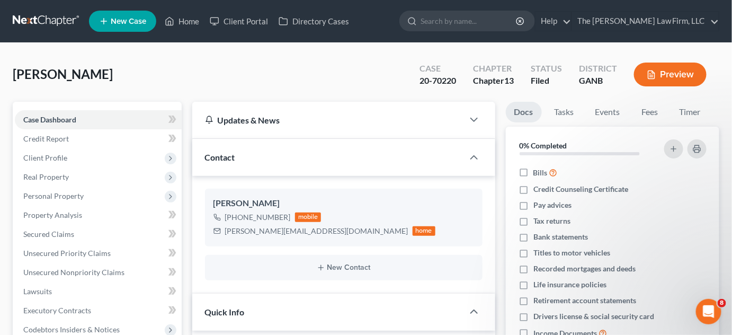
scroll to position [241, 0]
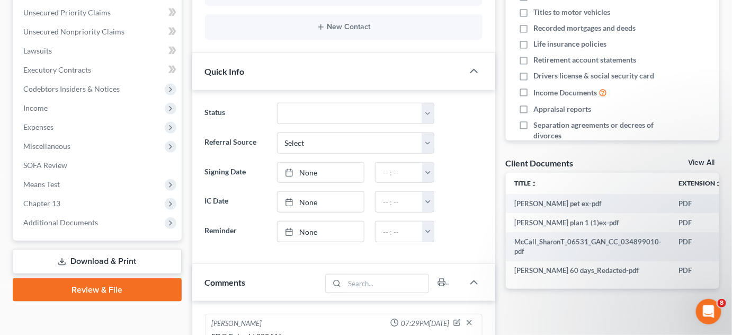
drag, startPoint x: 43, startPoint y: 229, endPoint x: 69, endPoint y: 275, distance: 52.9
click at [43, 228] on span "Additional Documents" at bounding box center [98, 222] width 167 height 19
click at [42, 219] on span "Additional Documents" at bounding box center [60, 222] width 75 height 9
click at [64, 224] on span "Additional Documents" at bounding box center [60, 222] width 75 height 9
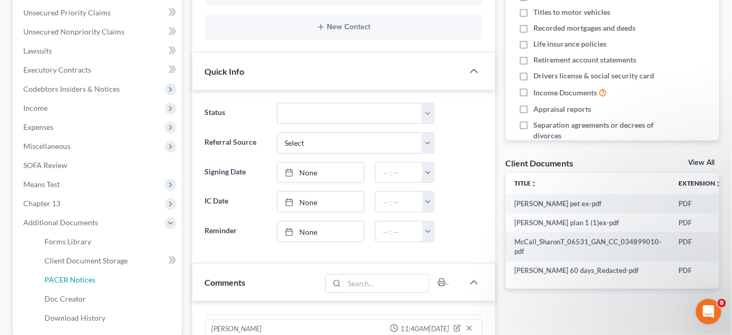
drag, startPoint x: 81, startPoint y: 281, endPoint x: 486, endPoint y: 233, distance: 407.6
click at [81, 280] on span "PACER Notices" at bounding box center [70, 279] width 51 height 9
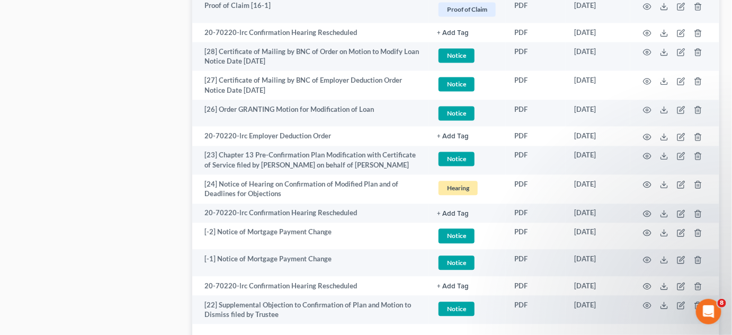
scroll to position [2087, 0]
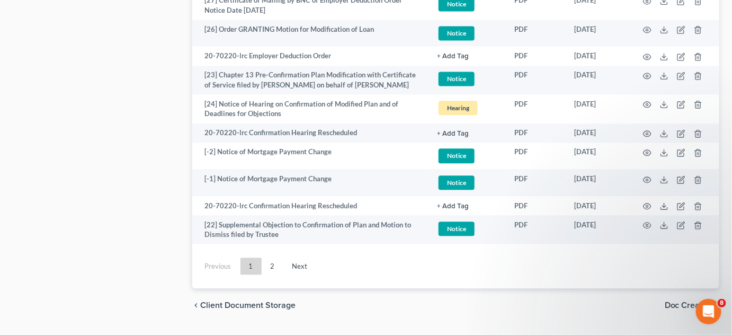
click at [302, 274] on link "Next" at bounding box center [300, 265] width 32 height 17
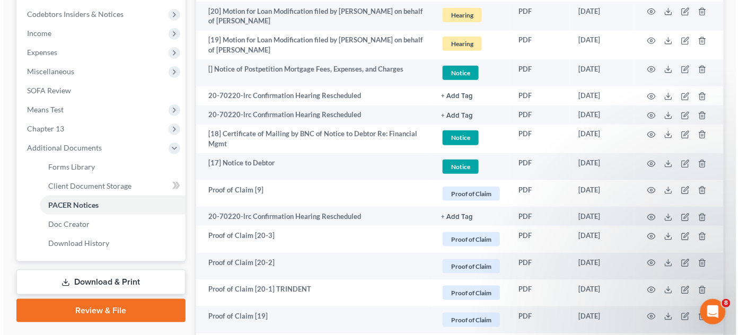
scroll to position [289, 0]
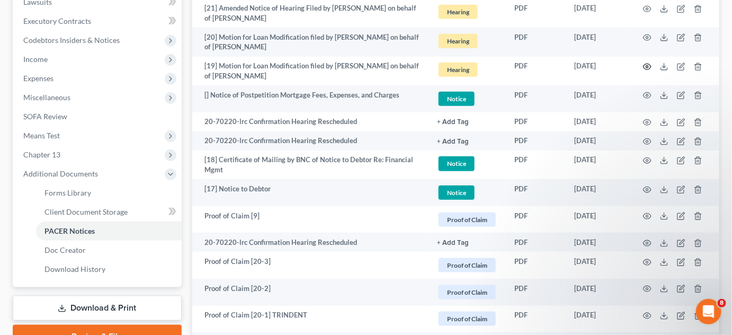
click at [650, 64] on icon "button" at bounding box center [648, 67] width 8 height 6
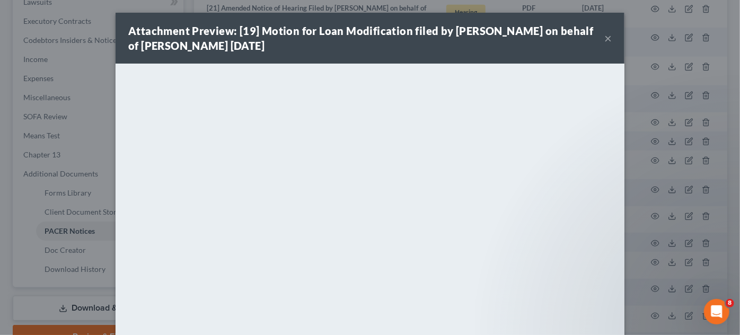
click at [607, 35] on button "×" at bounding box center [607, 38] width 7 height 13
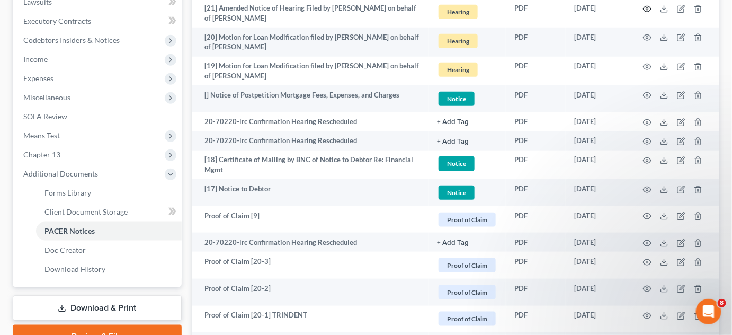
click at [645, 7] on icon "button" at bounding box center [647, 9] width 8 height 8
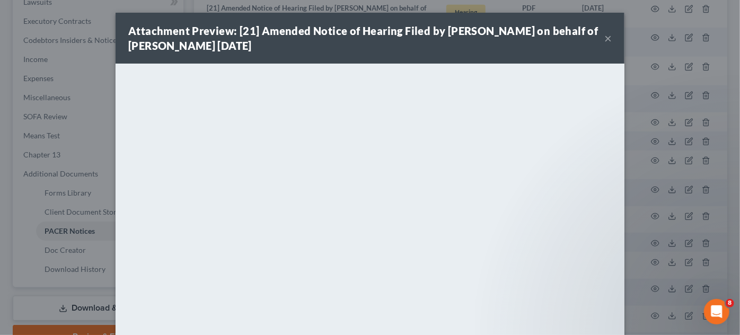
click at [716, 209] on div "Attachment Preview: [21] Amended Notice of Hearing Filed by Craig Zander Black …" at bounding box center [370, 167] width 740 height 335
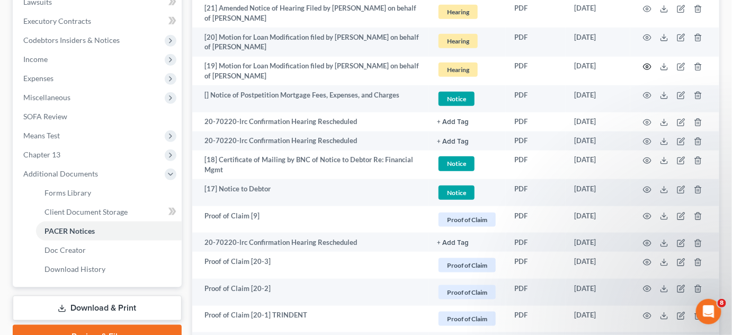
click at [647, 66] on circle "button" at bounding box center [647, 67] width 2 height 2
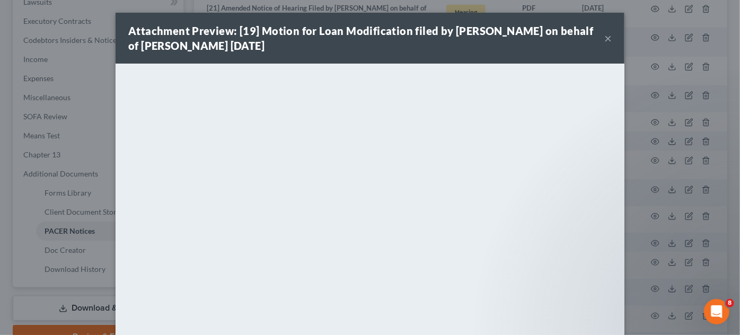
click at [651, 185] on div "Attachment Preview: [19] Motion for Loan Modification filed by Craig Zander Bla…" at bounding box center [370, 167] width 740 height 335
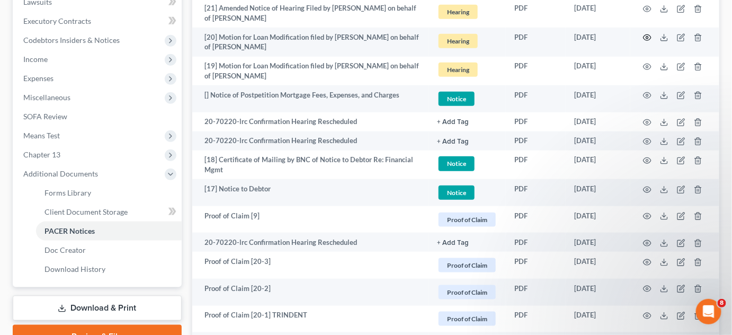
click at [648, 36] on icon "button" at bounding box center [647, 37] width 8 height 8
